Goal: Information Seeking & Learning: Learn about a topic

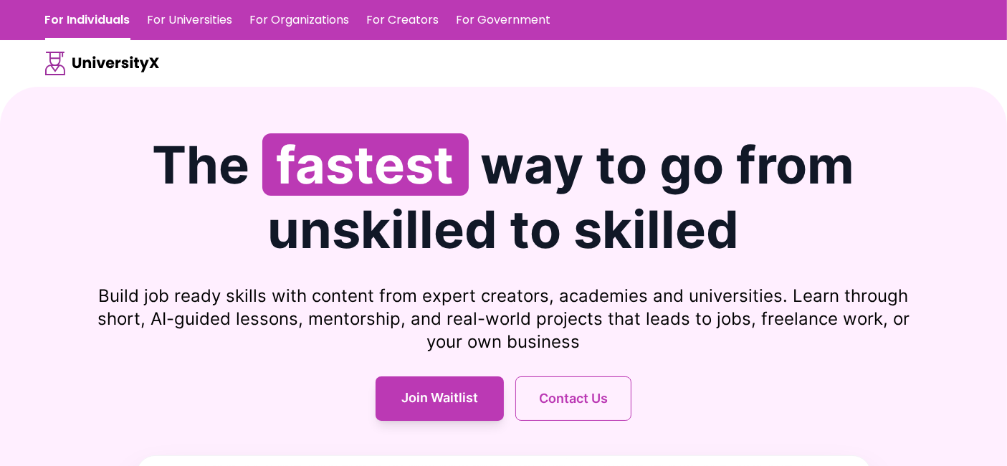
click at [856, 271] on div "The fastest way to go from unskilled to skilled Build job ready skills with con…" at bounding box center [503, 277] width 917 height 288
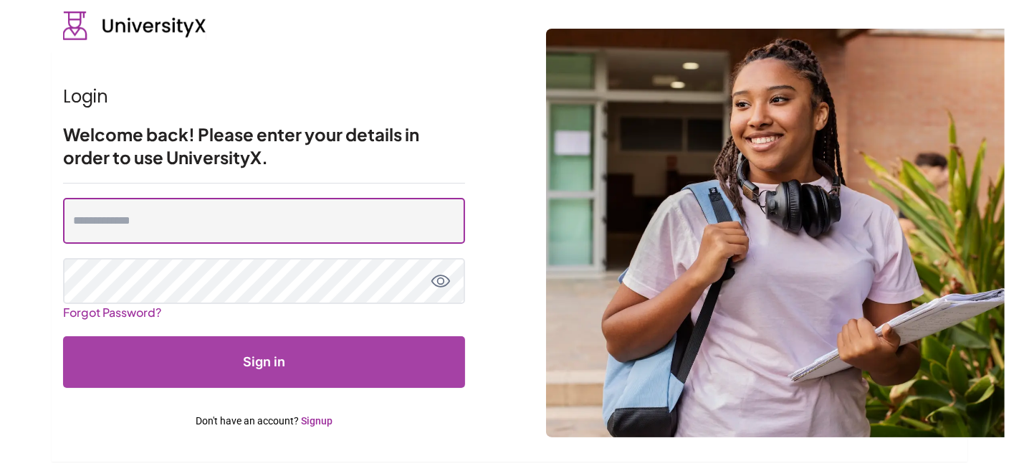
type input "**********"
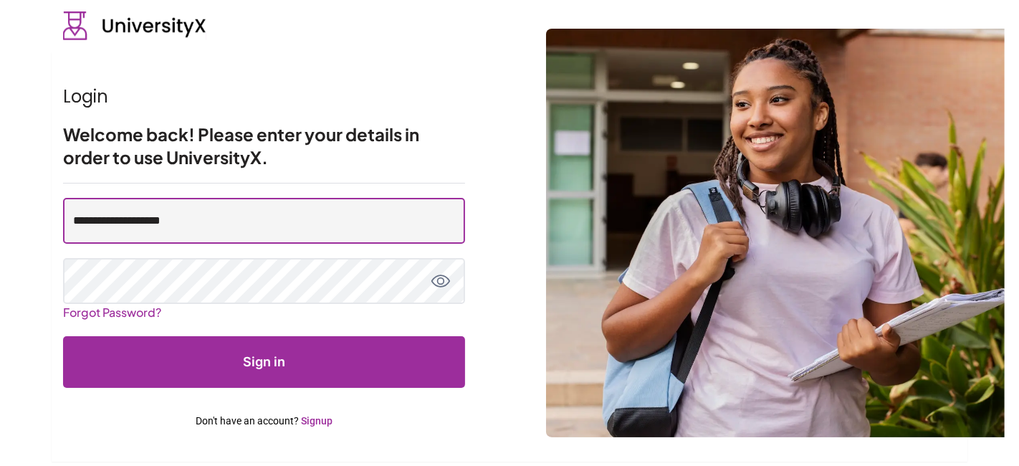
click at [226, 211] on input "**********" at bounding box center [264, 221] width 402 height 46
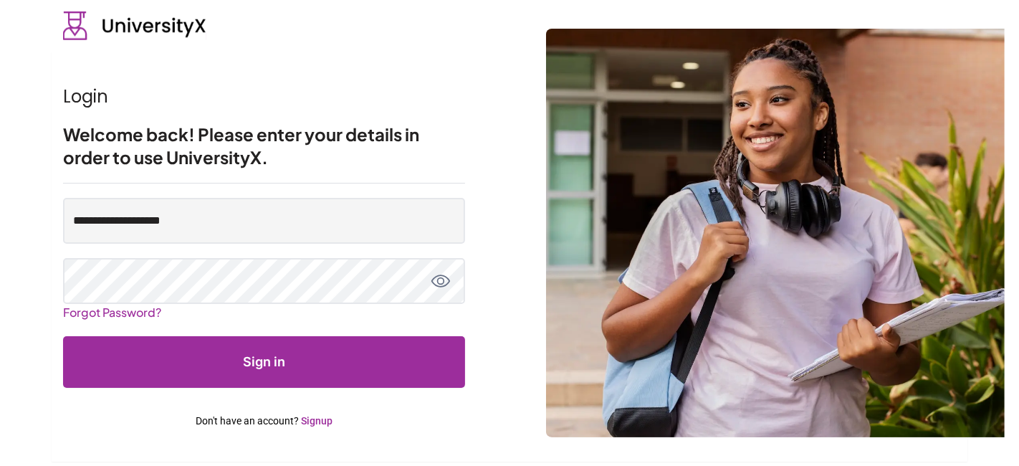
click at [333, 158] on h2 "Welcome back! Please enter your details in order to use UniversityX." at bounding box center [264, 146] width 402 height 46
click at [280, 363] on button "Sign in" at bounding box center [264, 362] width 402 height 52
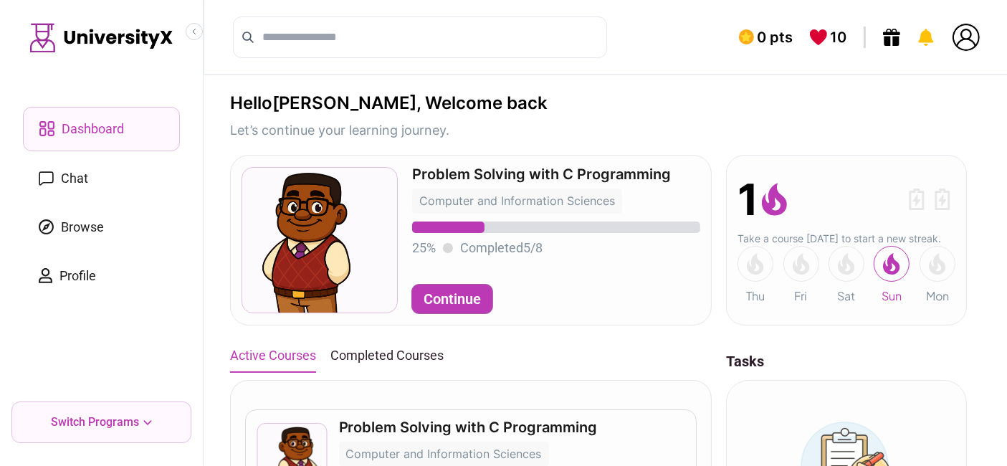
click at [661, 39] on div "0 pts 10" at bounding box center [607, 37] width 806 height 75
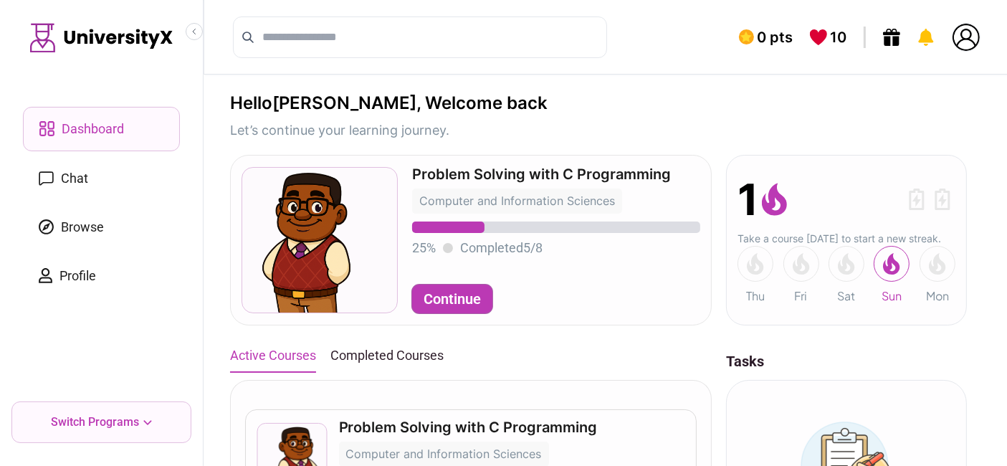
click at [661, 39] on div "0 pts 10" at bounding box center [607, 37] width 806 height 75
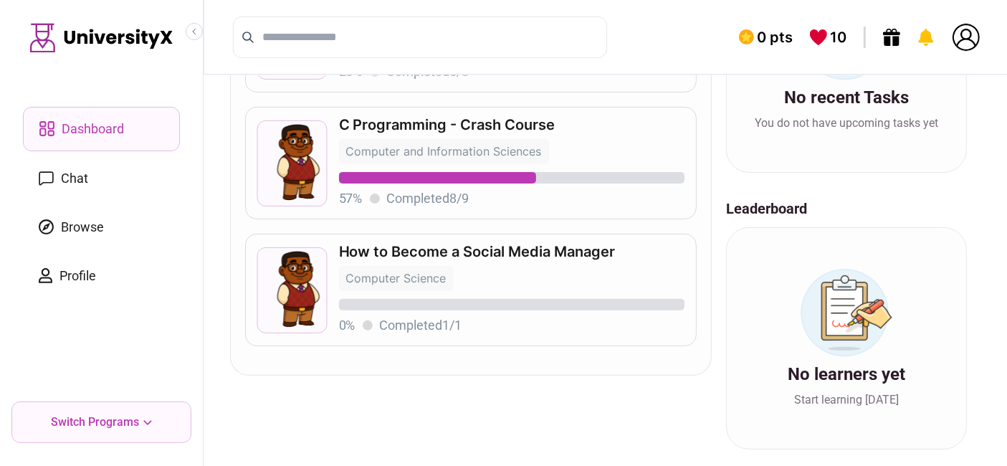
click at [436, 121] on p "C Programming - Crash Course" at bounding box center [511, 125] width 345 height 14
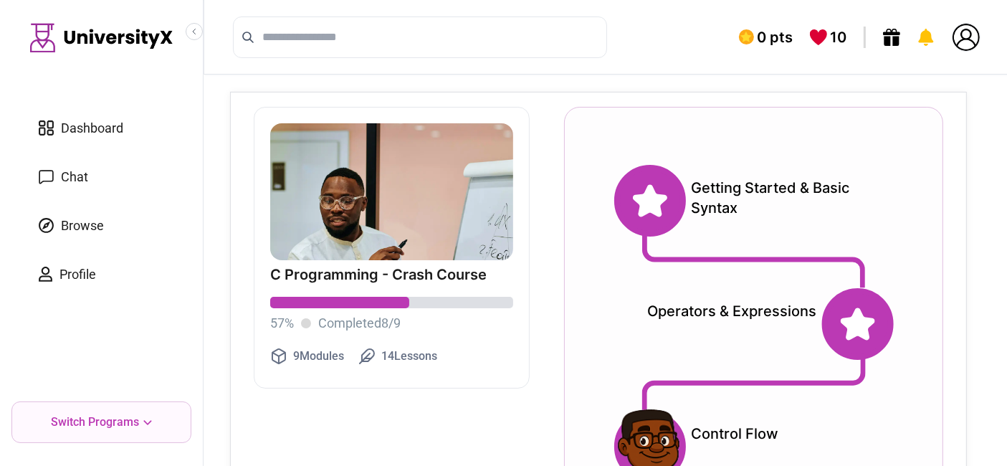
click at [650, 195] on icon at bounding box center [650, 201] width 34 height 32
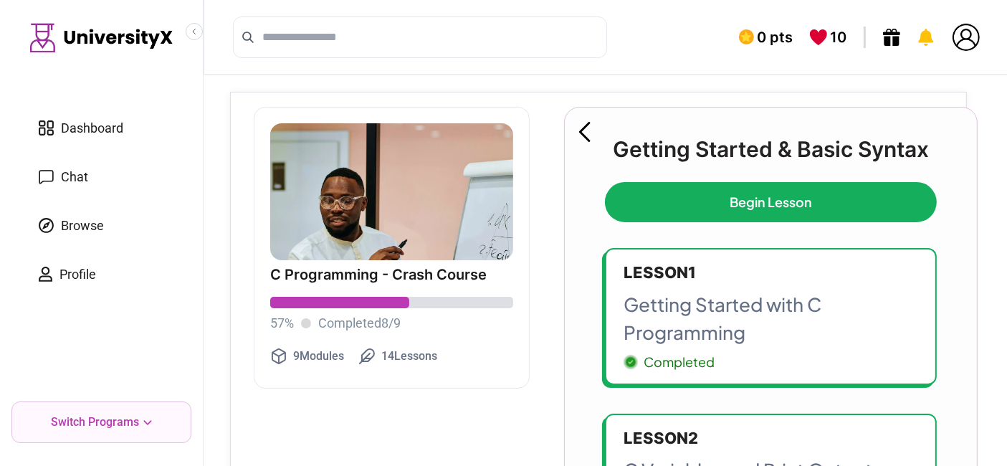
click at [732, 292] on p "Getting Started with C Programming" at bounding box center [771, 318] width 295 height 56
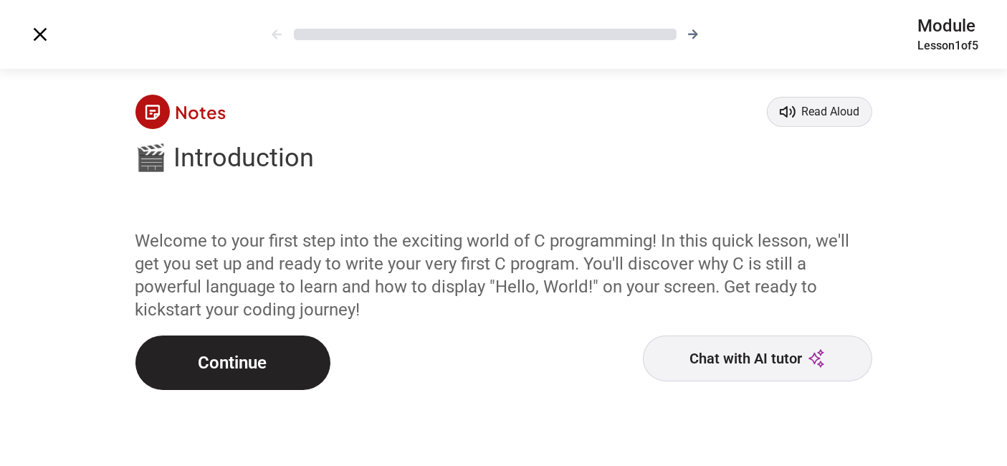
click at [221, 369] on button "Continue" at bounding box center [232, 362] width 195 height 54
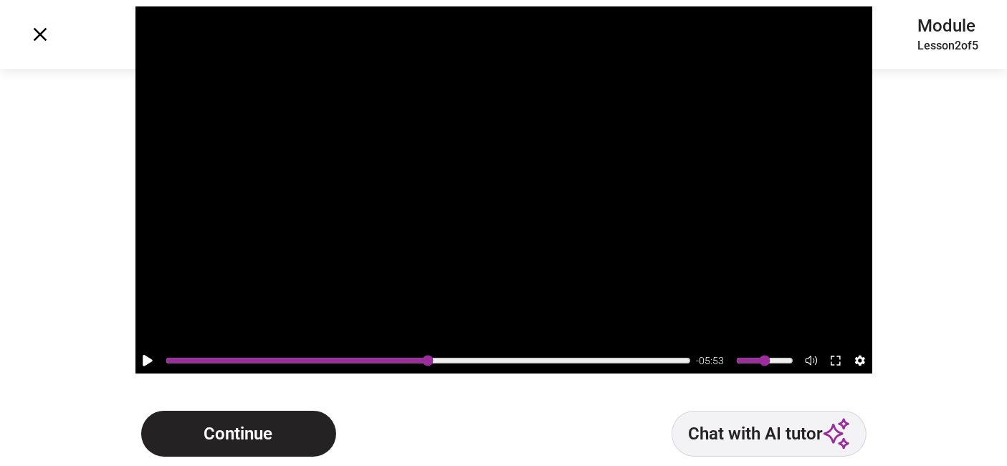
scroll to position [137, 0]
click at [249, 429] on button "Continue" at bounding box center [238, 434] width 195 height 46
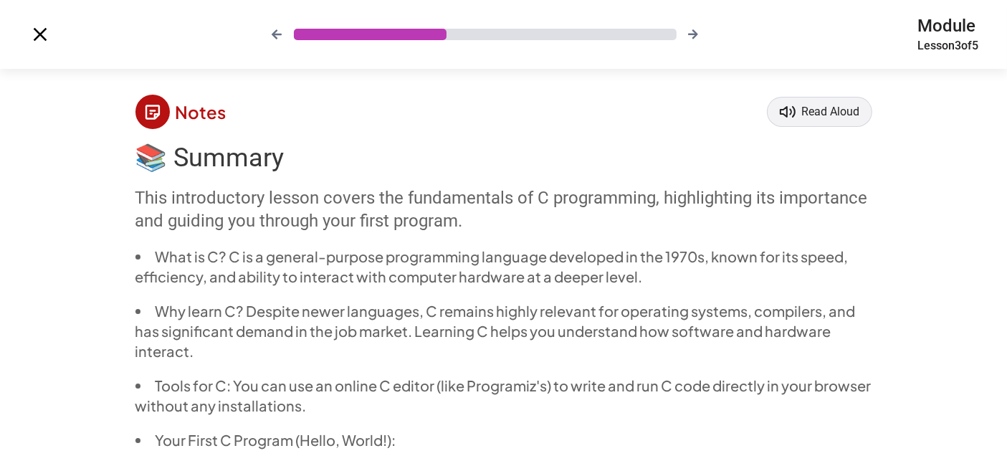
scroll to position [110, 0]
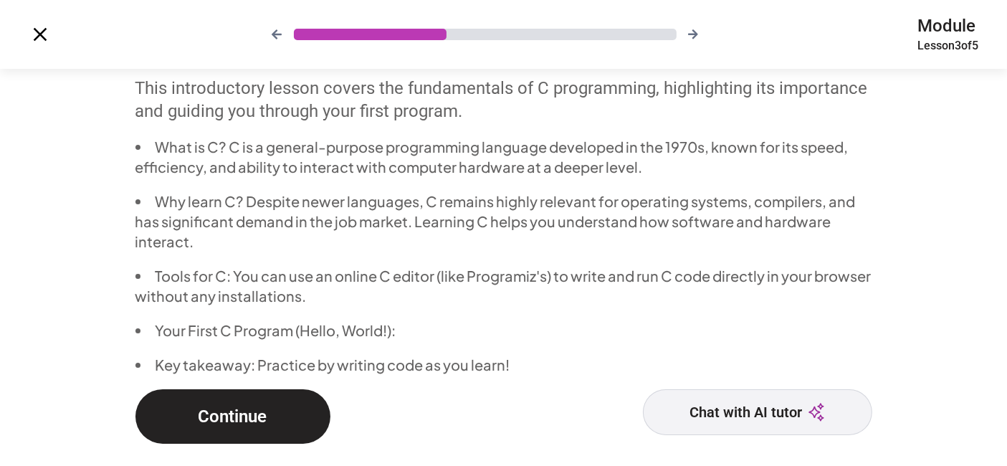
click at [269, 389] on button "Continue" at bounding box center [232, 416] width 195 height 54
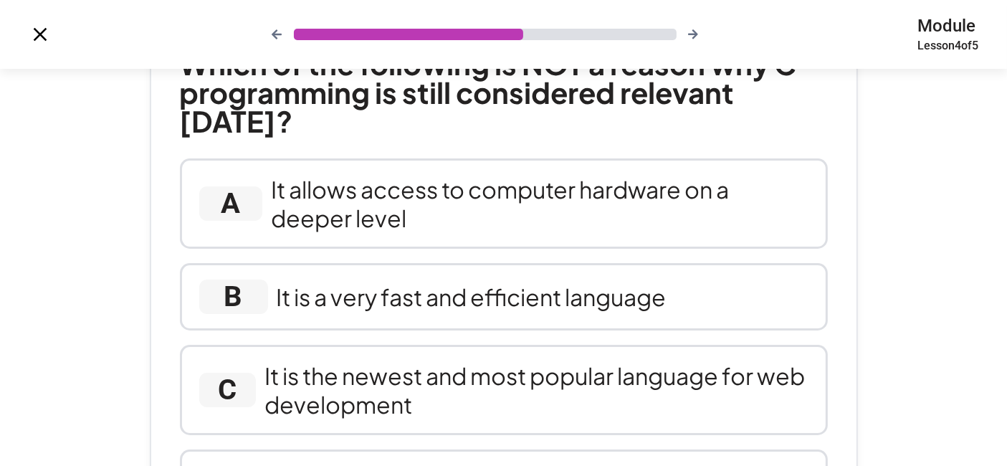
scroll to position [0, 0]
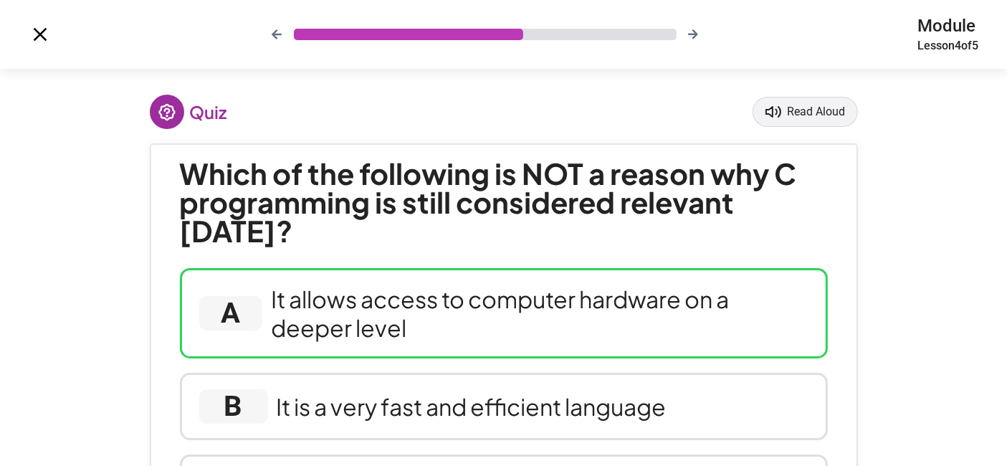
click at [431, 277] on div "A It allows access to computer hardware on a deeper level" at bounding box center [504, 313] width 648 height 90
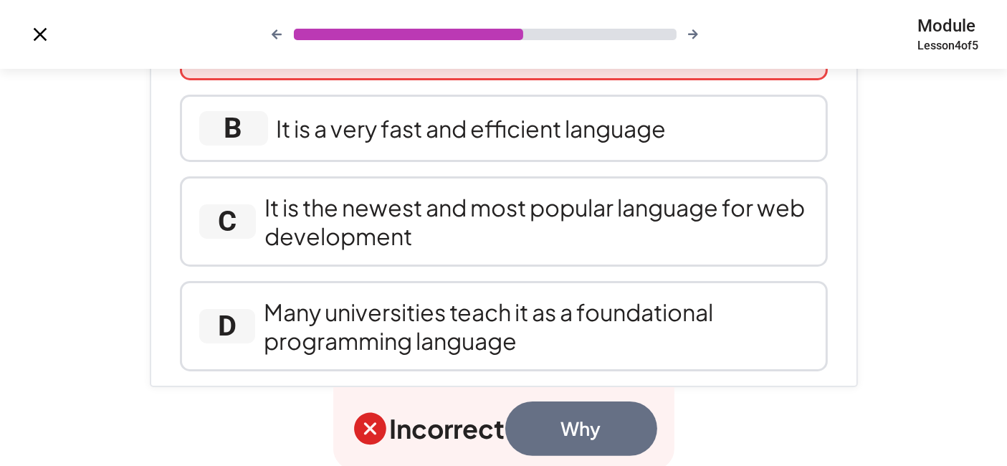
scroll to position [378, 0]
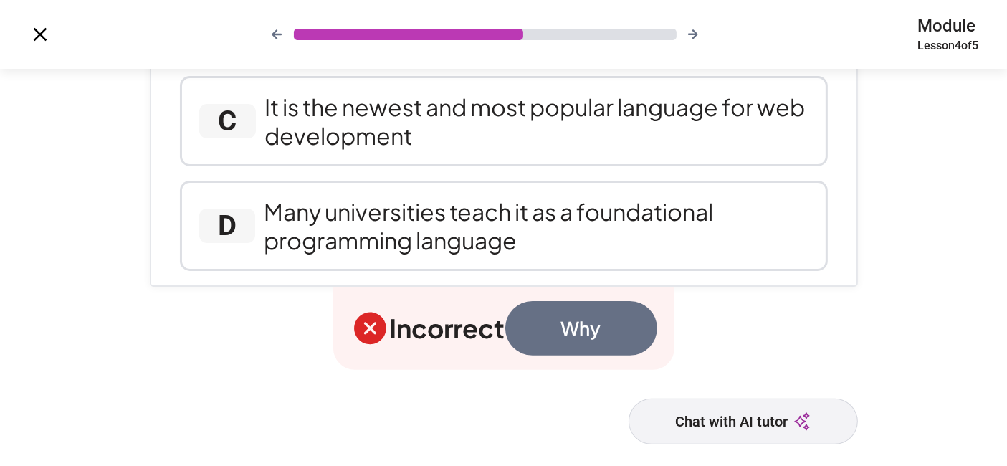
click at [603, 316] on button "Why" at bounding box center [581, 328] width 152 height 54
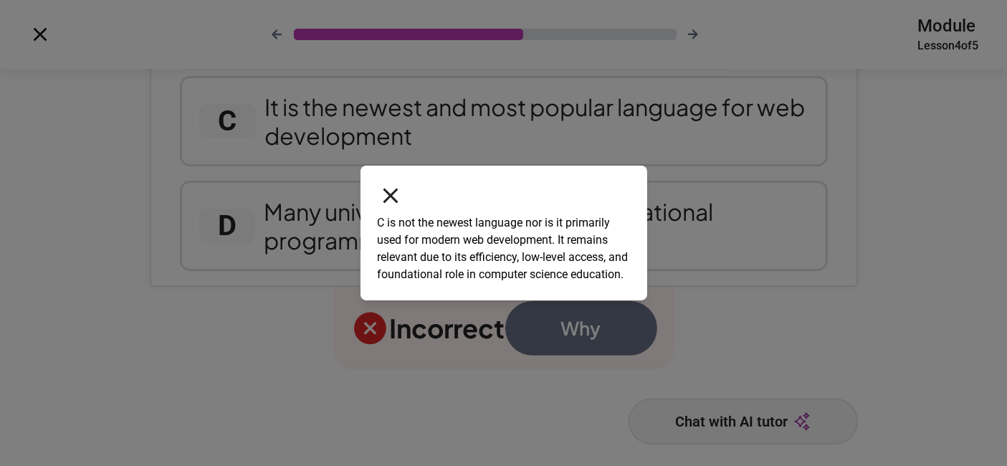
click at [381, 191] on icon at bounding box center [391, 196] width 26 height 26
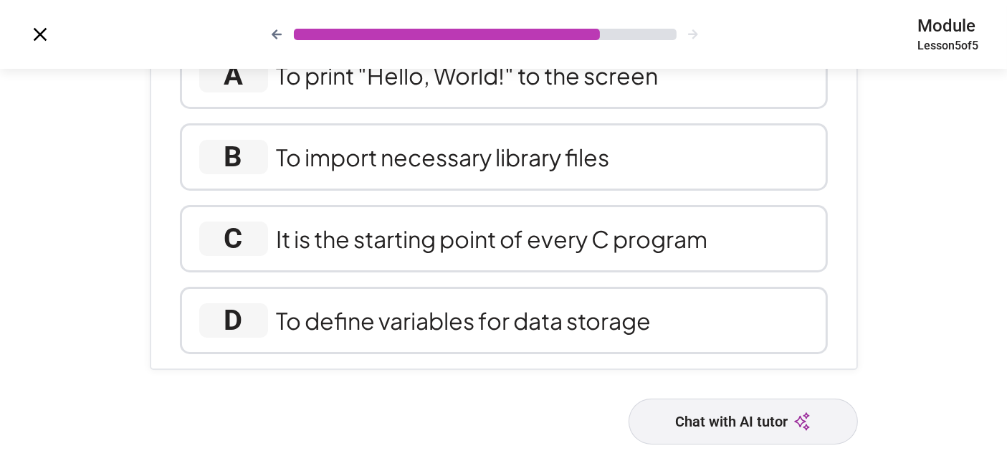
scroll to position [0, 0]
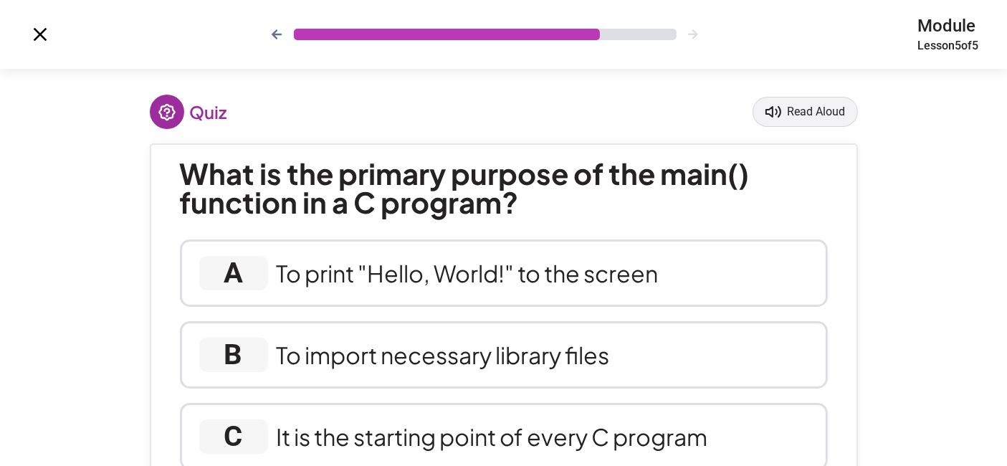
click at [37, 31] on icon at bounding box center [41, 35] width 14 height 14
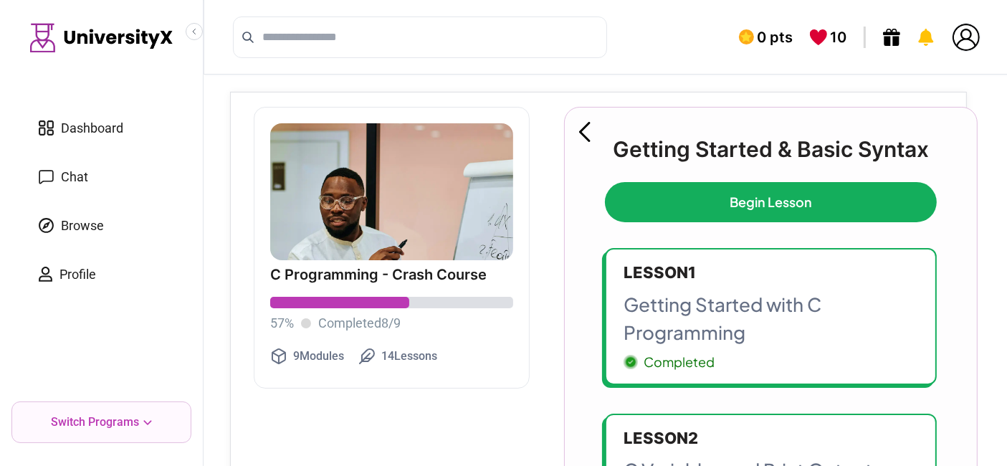
click at [87, 238] on link "Browse" at bounding box center [101, 225] width 157 height 43
click at [97, 125] on span "Dashboard" at bounding box center [92, 128] width 62 height 20
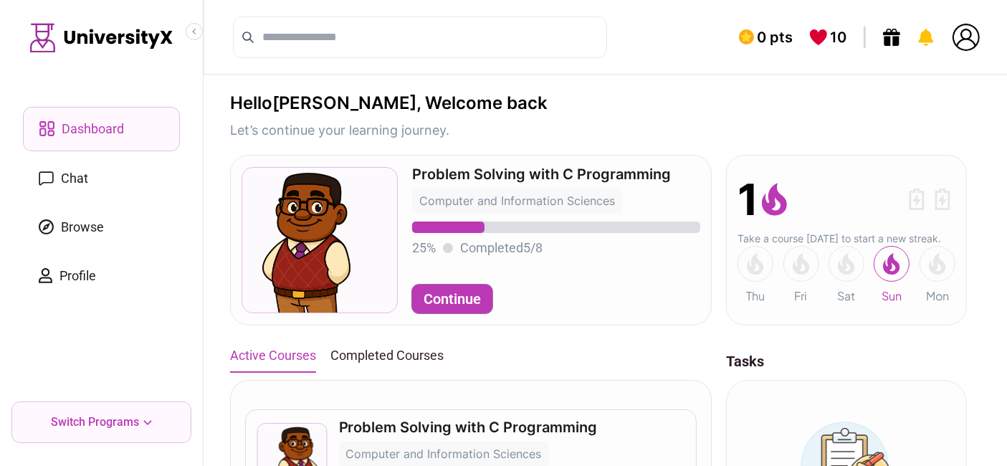
click at [90, 216] on link "Browse" at bounding box center [101, 227] width 157 height 43
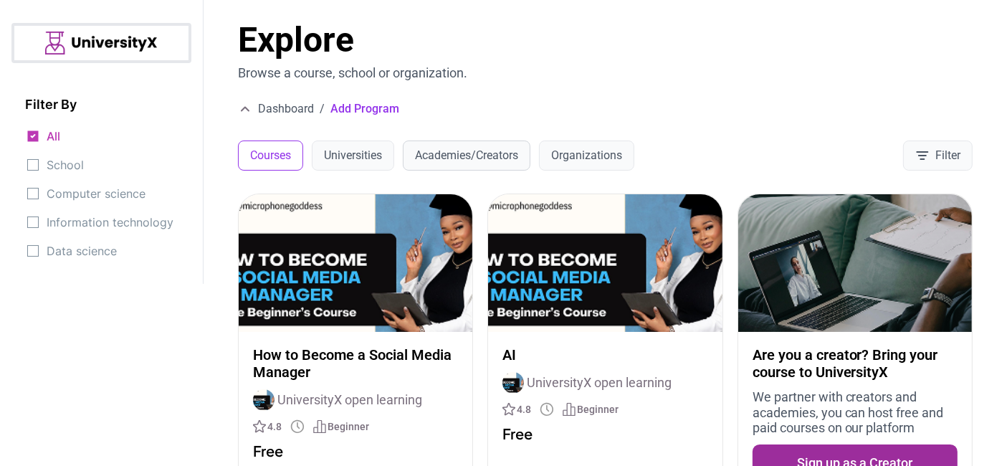
click at [464, 152] on button "Academies/Creators" at bounding box center [467, 155] width 128 height 30
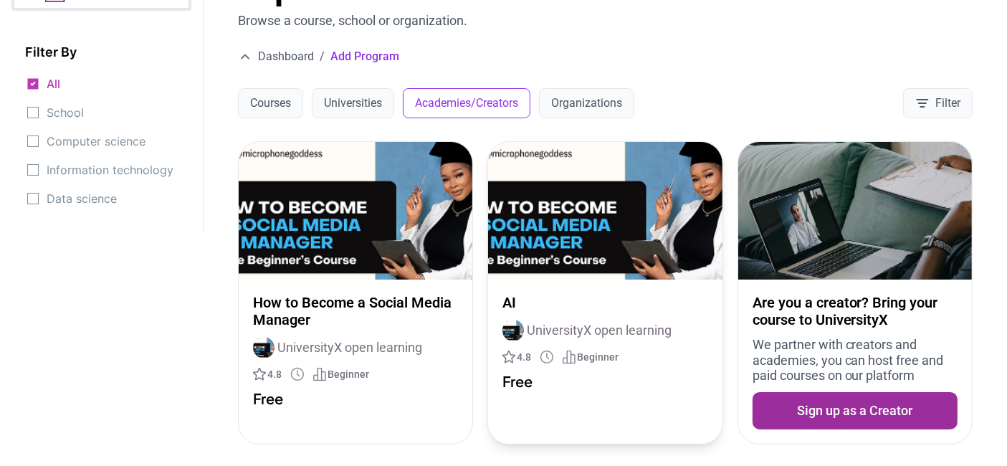
scroll to position [3, 0]
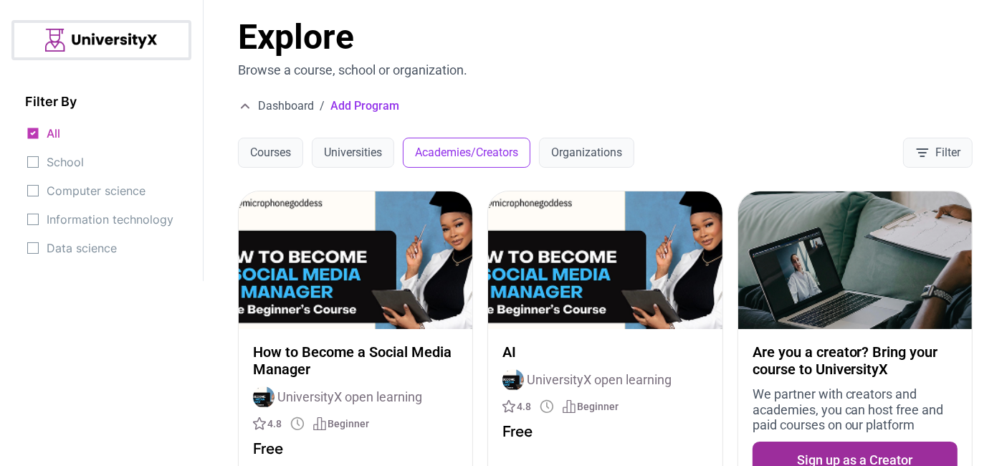
click at [641, 100] on div "Dashboard / Add Program" at bounding box center [605, 105] width 735 height 17
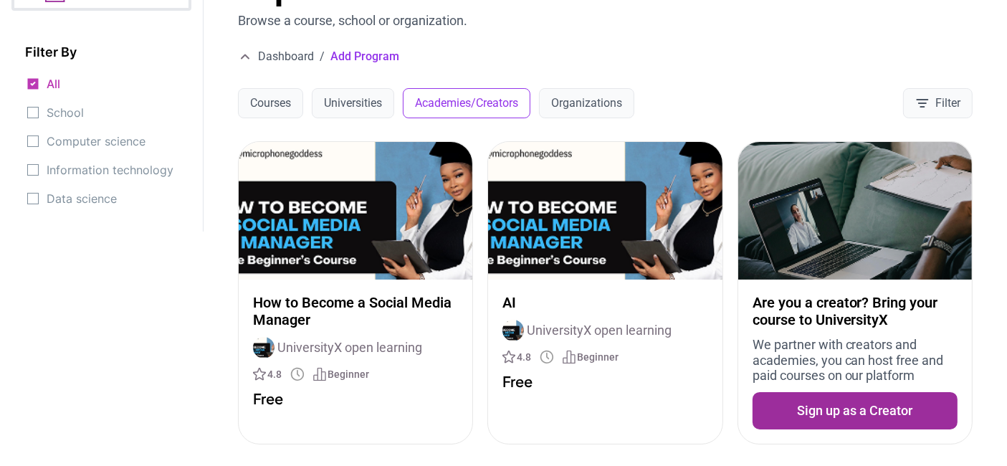
scroll to position [0, 0]
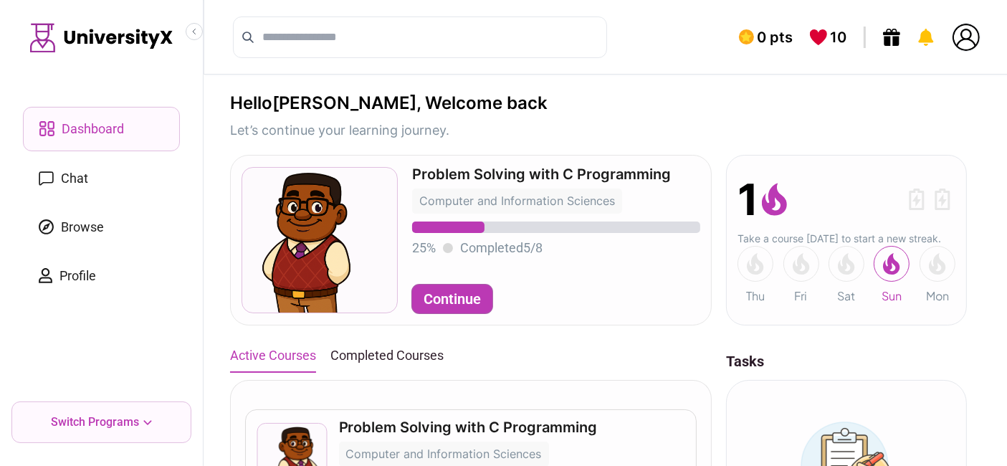
click at [115, 429] on p "Switch Programs" at bounding box center [96, 422] width 88 height 17
click at [115, 412] on div "Switch Programs" at bounding box center [101, 422] width 180 height 42
click at [122, 426] on p "Switch Programs" at bounding box center [96, 422] width 88 height 17
